Goal: Task Accomplishment & Management: Manage account settings

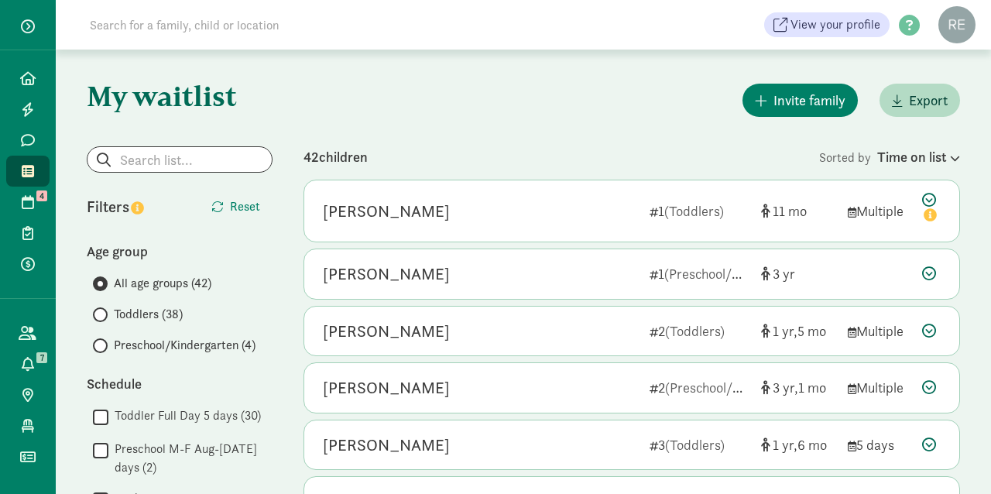
click at [121, 343] on span "Preschool/Kindergarten (4)" at bounding box center [185, 345] width 142 height 19
click at [103, 343] on input "Preschool/Kindergarten (4)" at bounding box center [98, 346] width 10 height 10
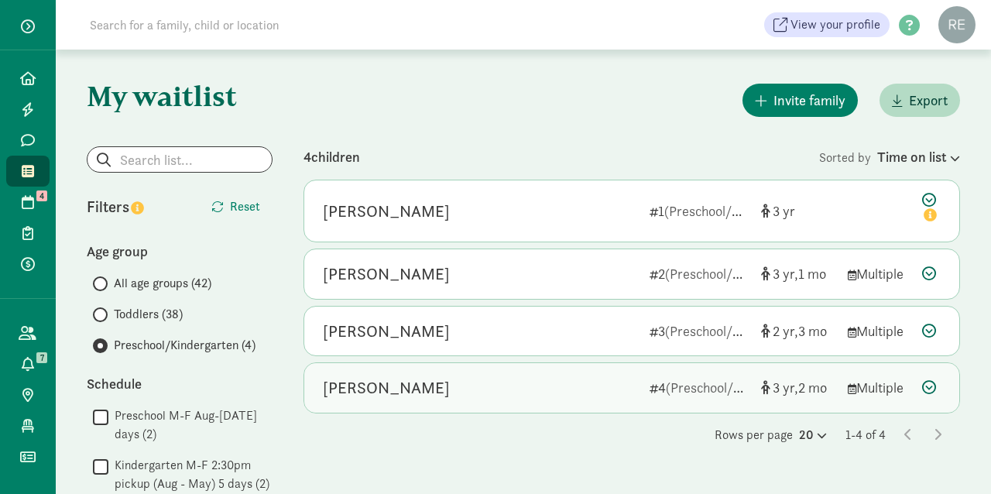
click at [428, 387] on div "[PERSON_NAME]" at bounding box center [386, 388] width 127 height 25
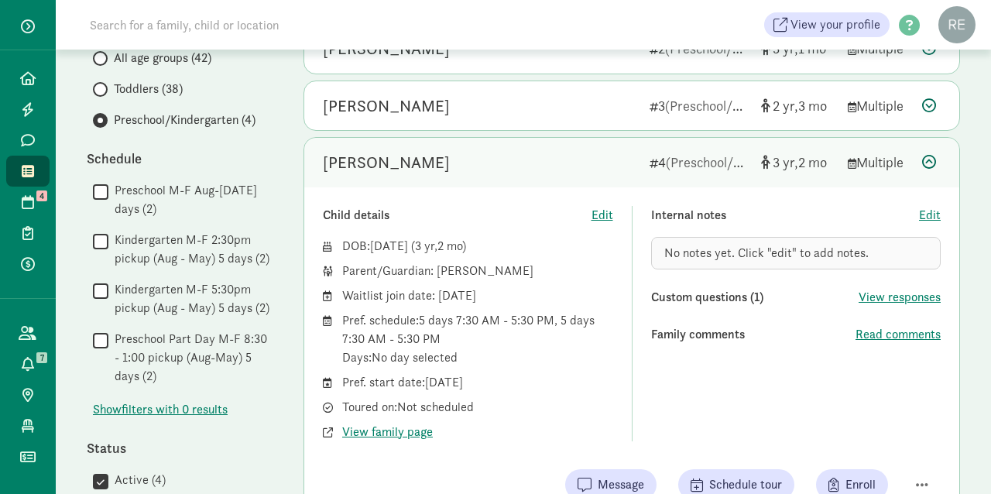
scroll to position [232, 0]
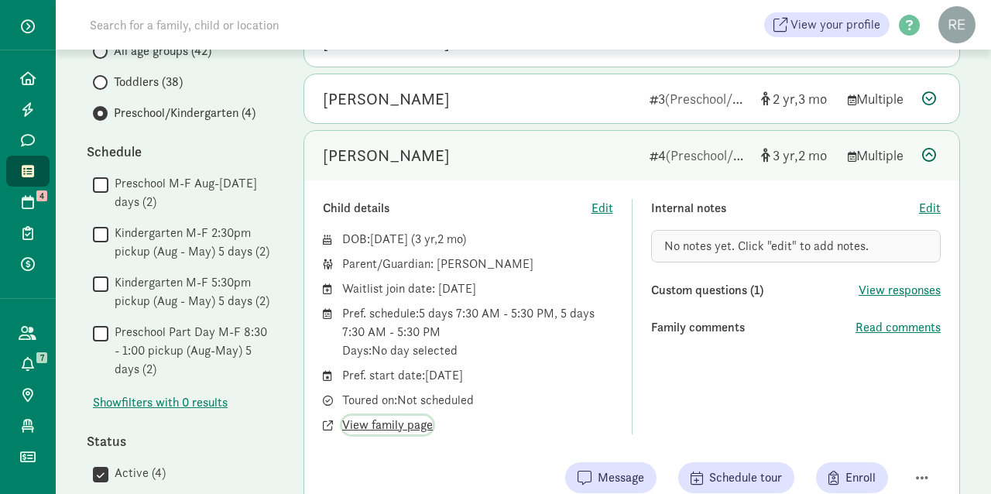
click at [383, 420] on span "View family page" at bounding box center [387, 425] width 91 height 19
click at [929, 149] on icon at bounding box center [929, 155] width 14 height 14
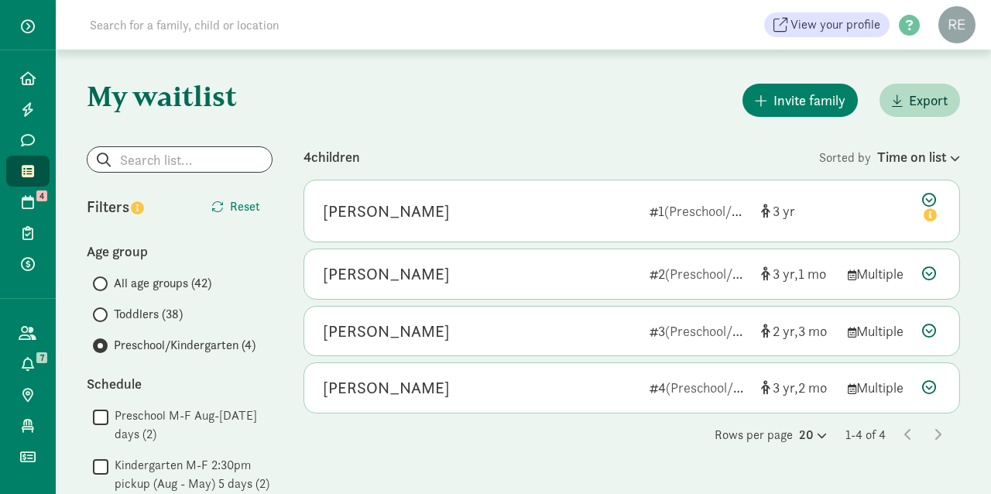
scroll to position [0, 0]
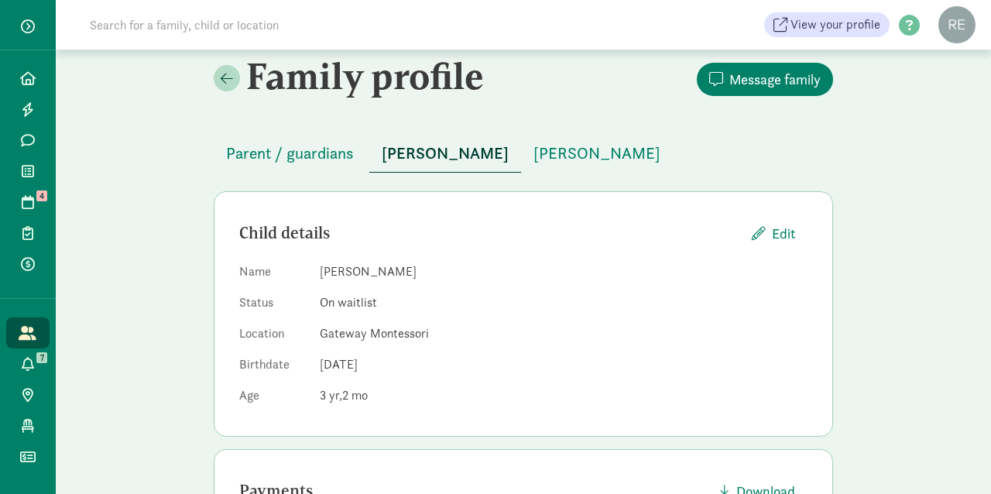
scroll to position [16, 0]
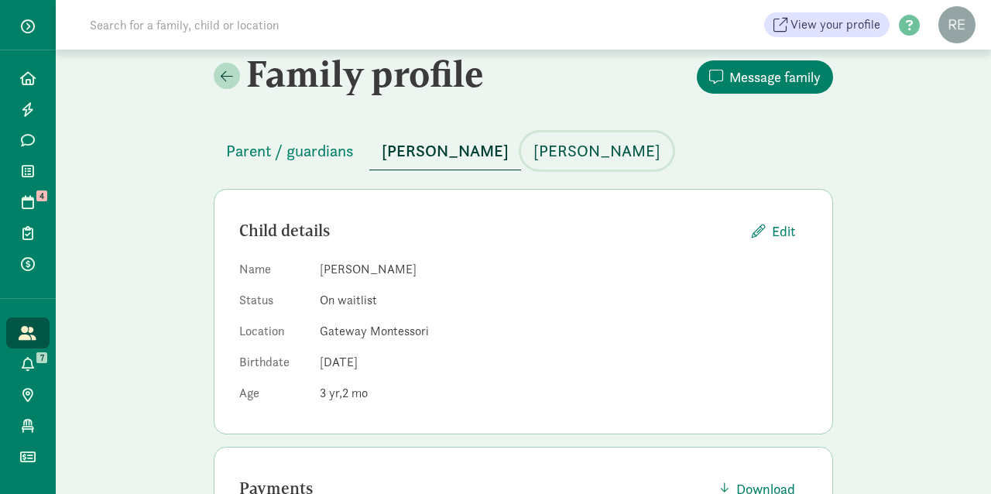
click at [598, 152] on span "Levi Lamoureux" at bounding box center [597, 151] width 127 height 25
click at [438, 148] on span "[PERSON_NAME]" at bounding box center [445, 151] width 127 height 25
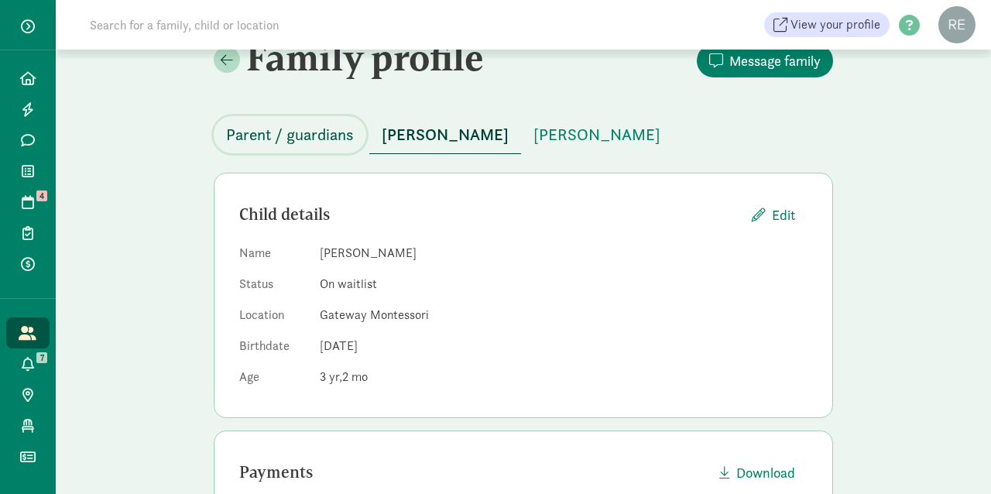
click at [306, 130] on span "Parent / guardians" at bounding box center [290, 134] width 128 height 25
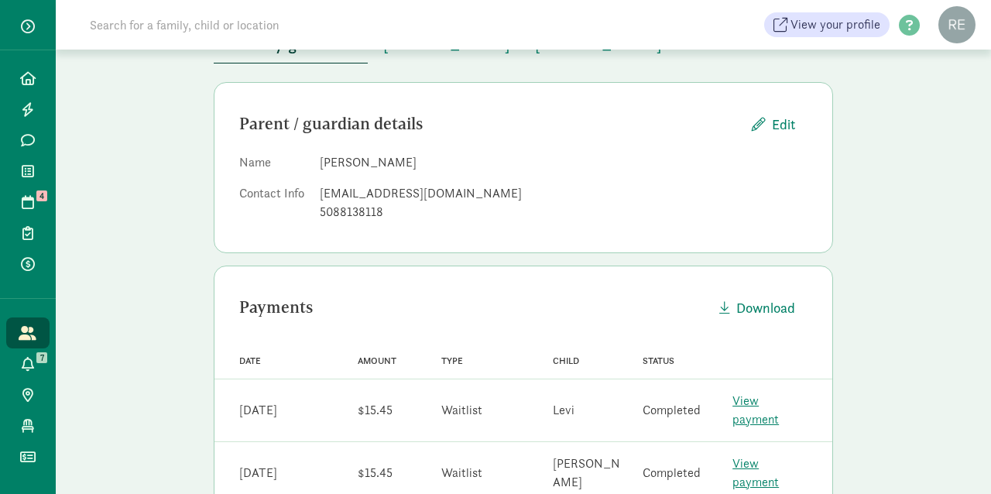
scroll to position [122, 0]
click at [649, 231] on div "Parent / guardian details Edit Name Josalyn Williams Contact Info josalyncwilli…" at bounding box center [524, 168] width 620 height 171
